Goal: Task Accomplishment & Management: Manage account settings

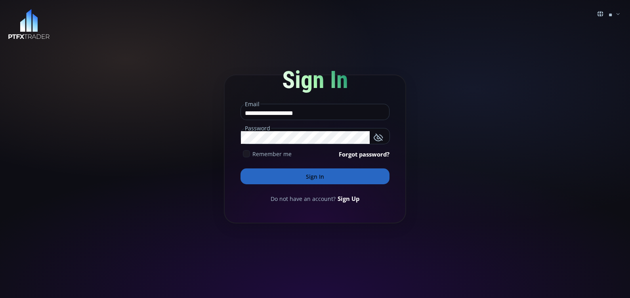
click at [248, 155] on icon at bounding box center [246, 153] width 7 height 7
click at [267, 176] on button "Sign In" at bounding box center [314, 176] width 149 height 16
